Goal: Check status: Check status

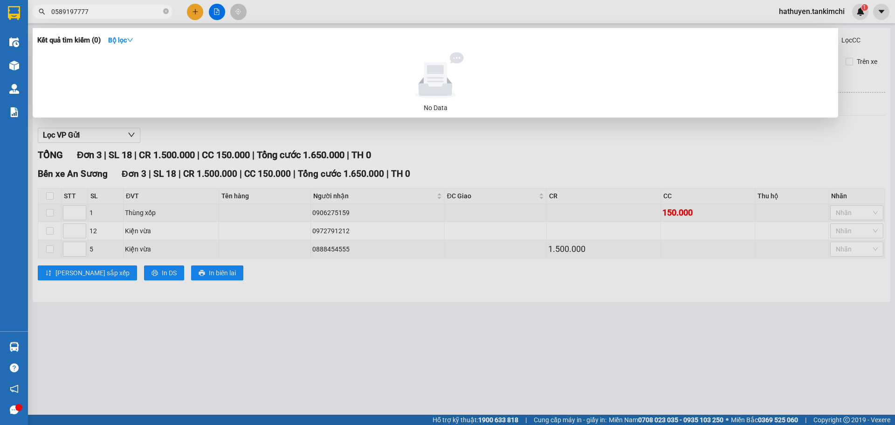
click at [105, 11] on input "0589197777" at bounding box center [106, 12] width 110 height 10
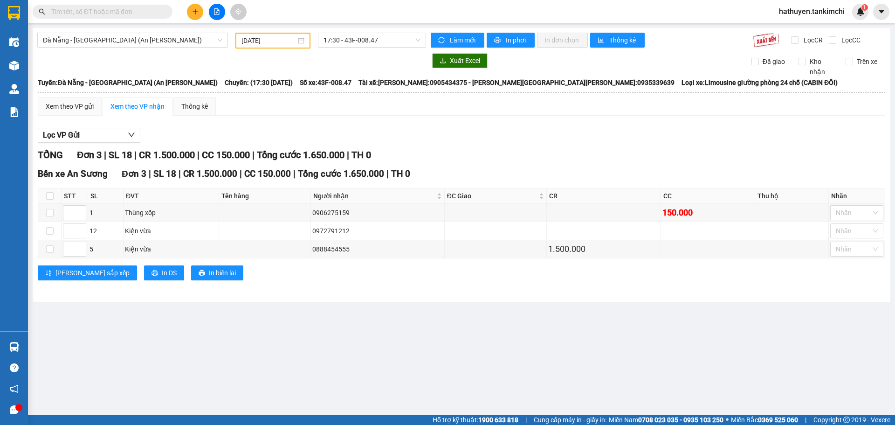
click at [134, 14] on input "text" at bounding box center [106, 12] width 110 height 10
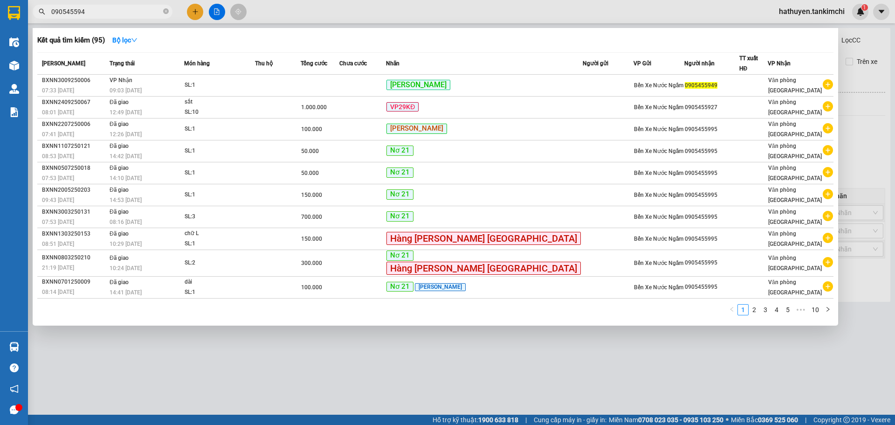
type input "0905455949"
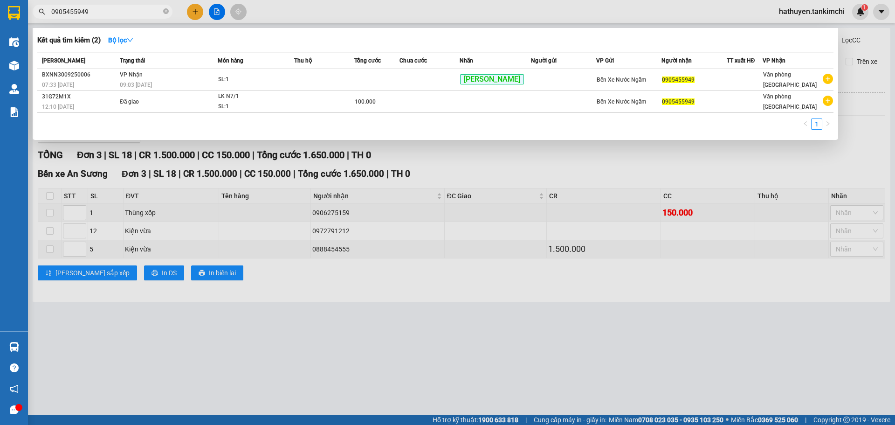
click at [124, 15] on input "0905455949" at bounding box center [106, 12] width 110 height 10
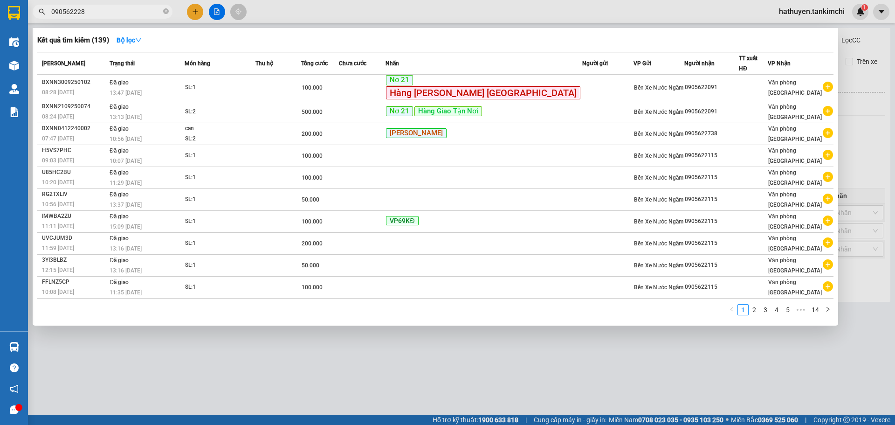
type input "0905622280"
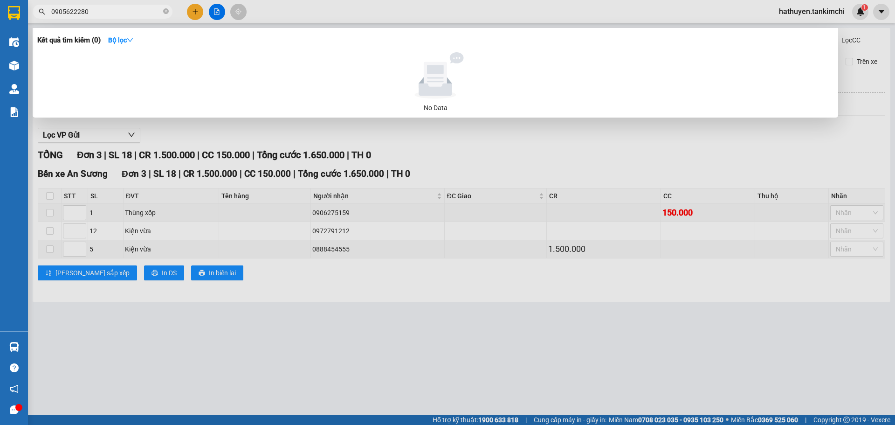
click at [136, 11] on input "0905622280" at bounding box center [106, 12] width 110 height 10
